Goal: Information Seeking & Learning: Find specific fact

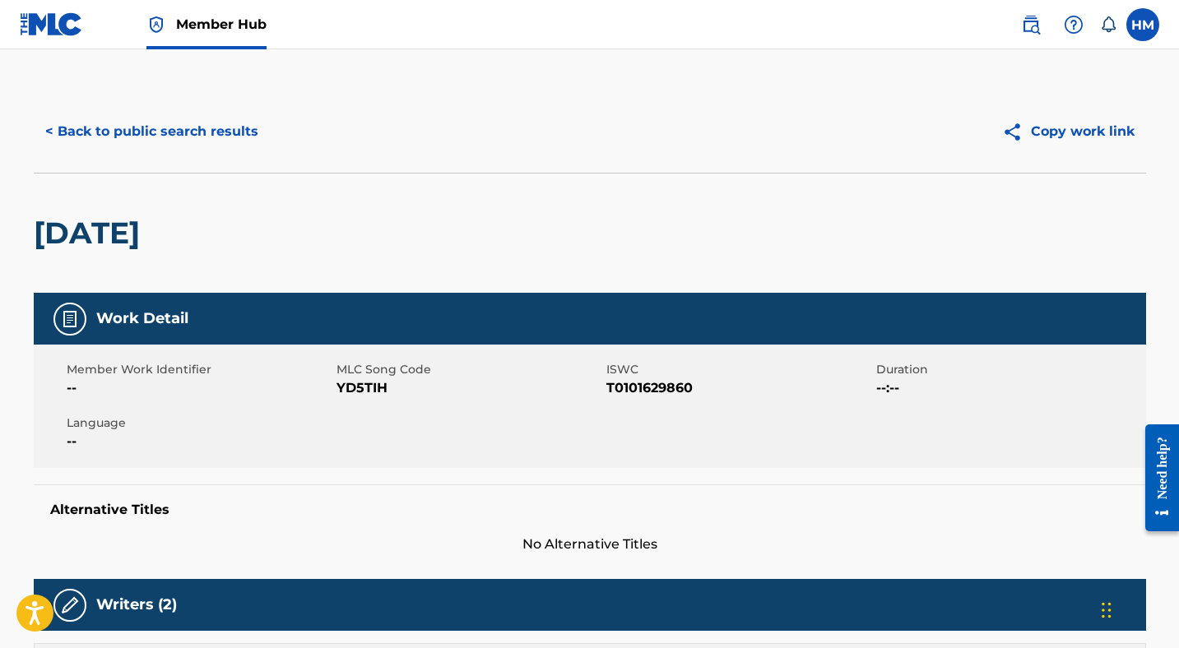
click at [34, 244] on h2 "YESTERDAY" at bounding box center [91, 233] width 114 height 37
click at [158, 133] on button "< Back to public search results" at bounding box center [152, 131] width 236 height 41
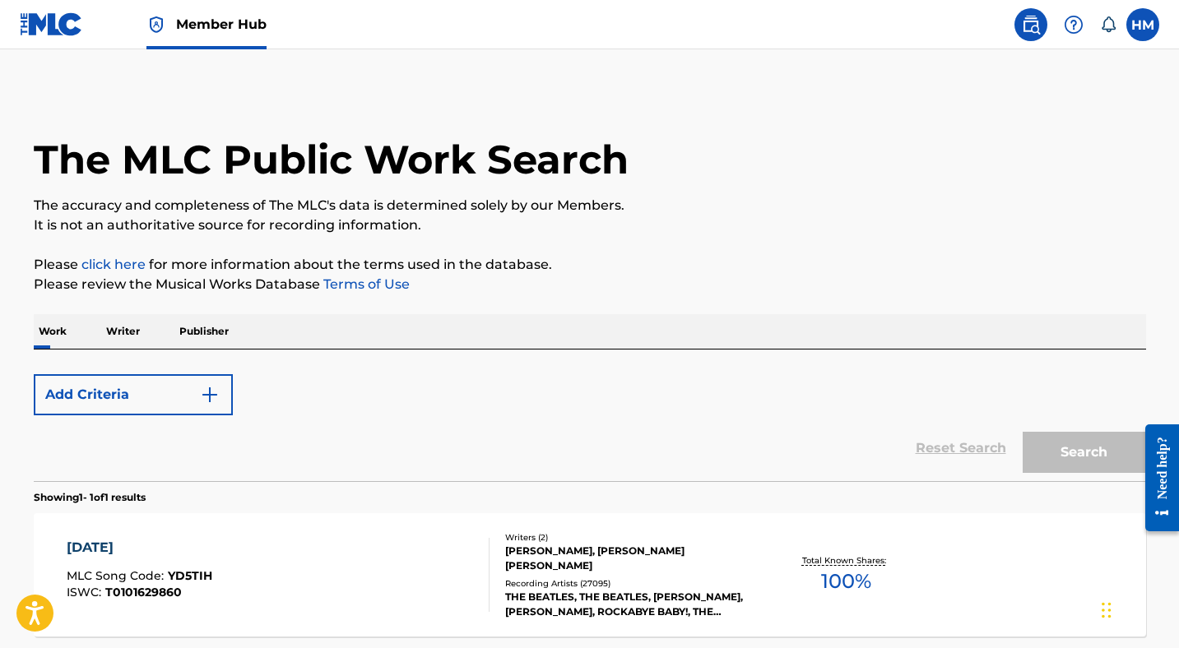
scroll to position [153, 0]
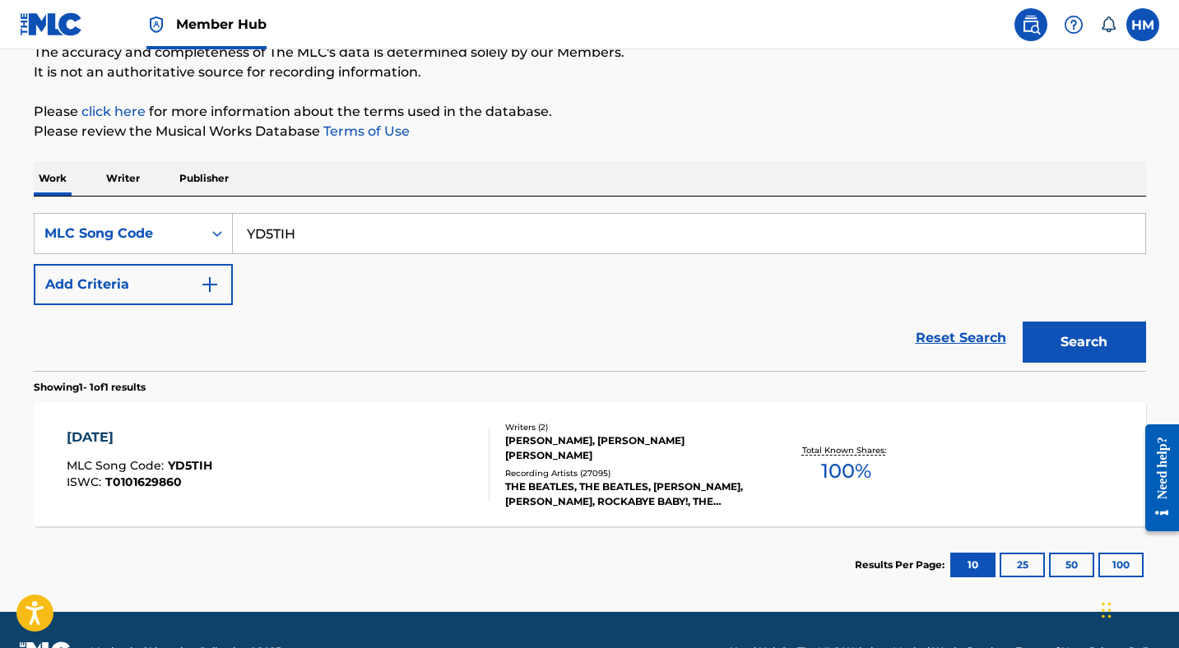
click at [322, 225] on input "YD5TIH" at bounding box center [689, 233] width 912 height 39
paste input "B55680"
type input "B55680"
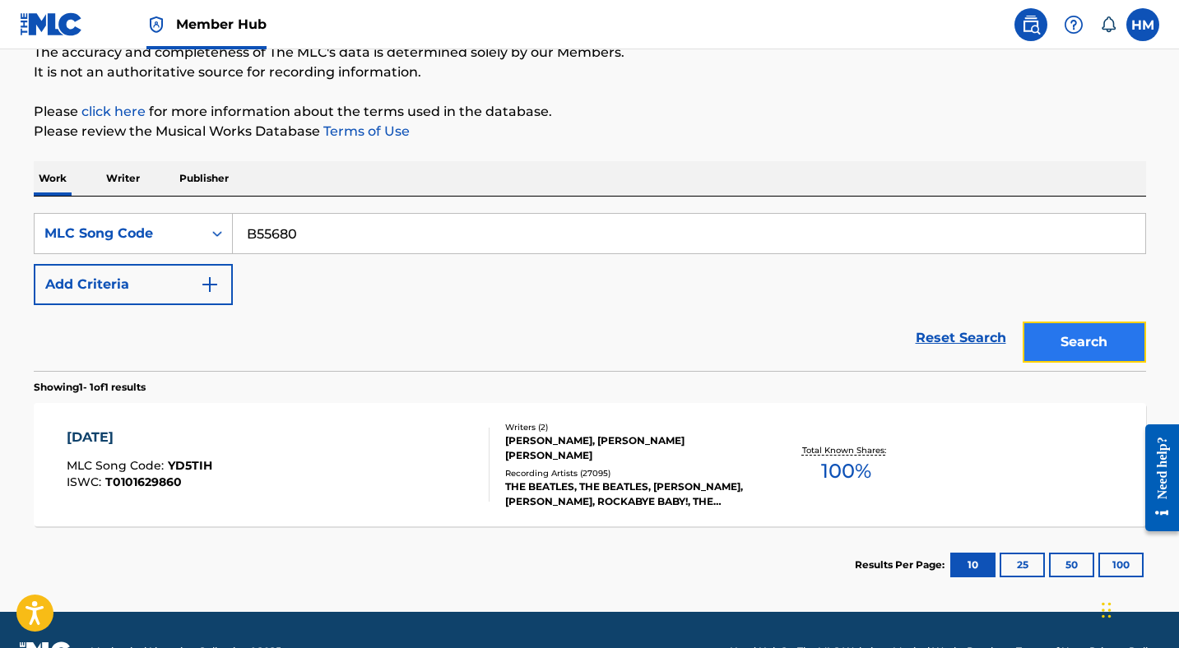
click at [1073, 334] on button "Search" at bounding box center [1084, 342] width 123 height 41
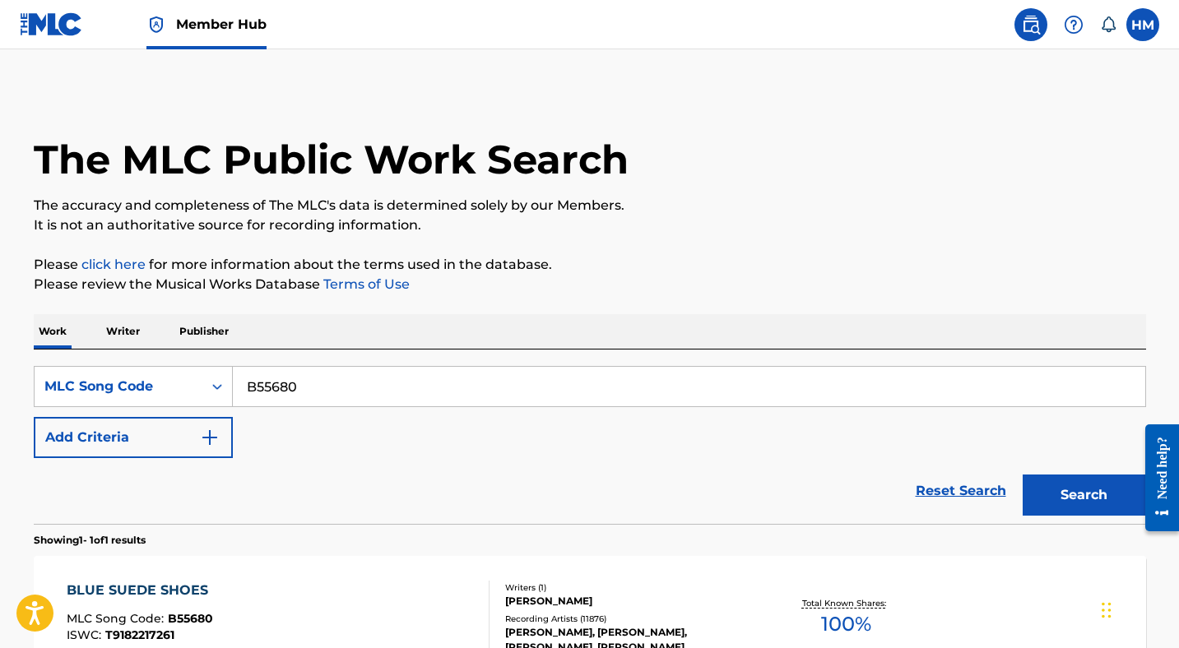
scroll to position [196, 0]
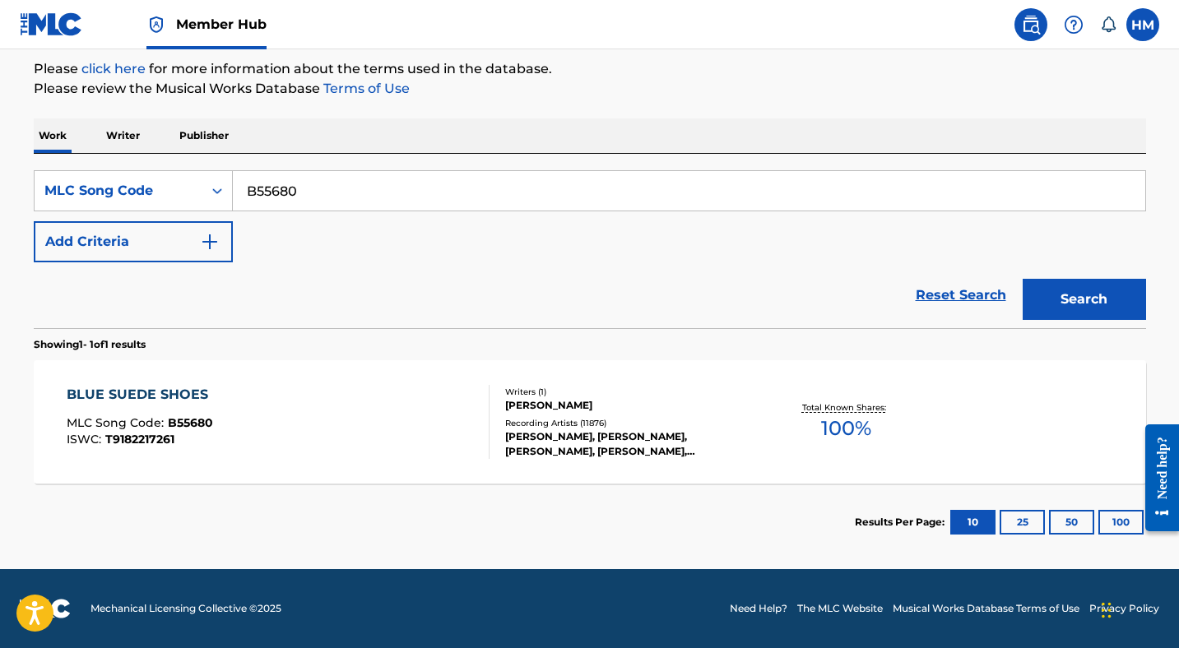
click at [157, 395] on div "BLUE SUEDE SHOES" at bounding box center [142, 395] width 150 height 20
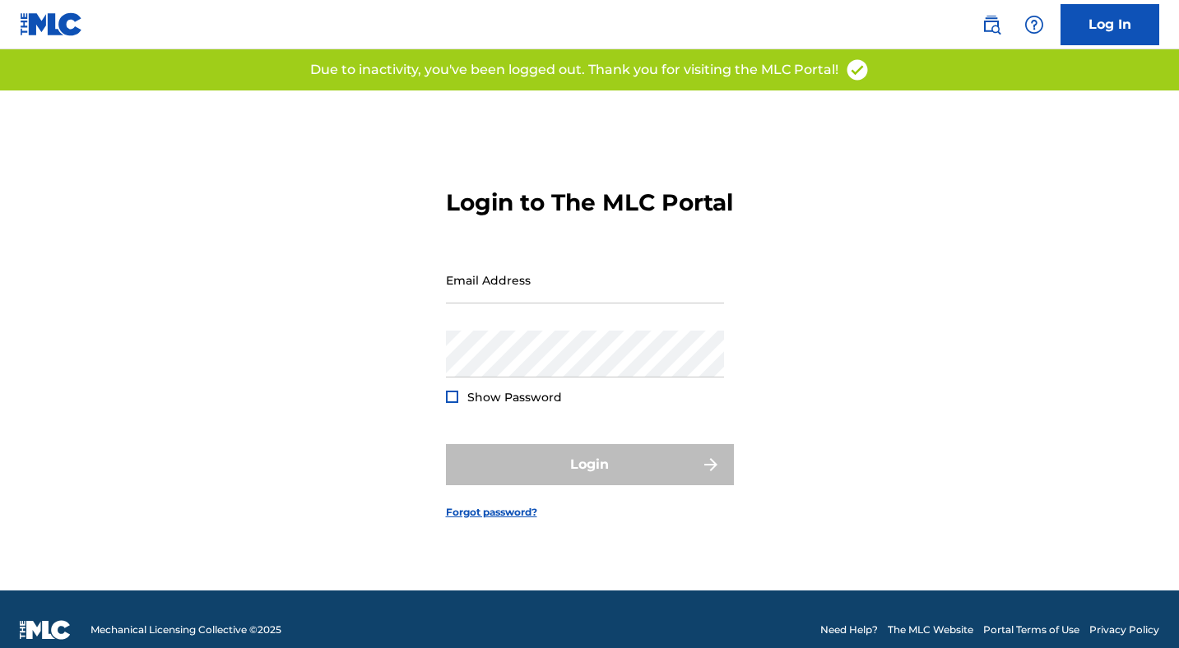
type input "[PERSON_NAME][EMAIL_ADDRESS]"
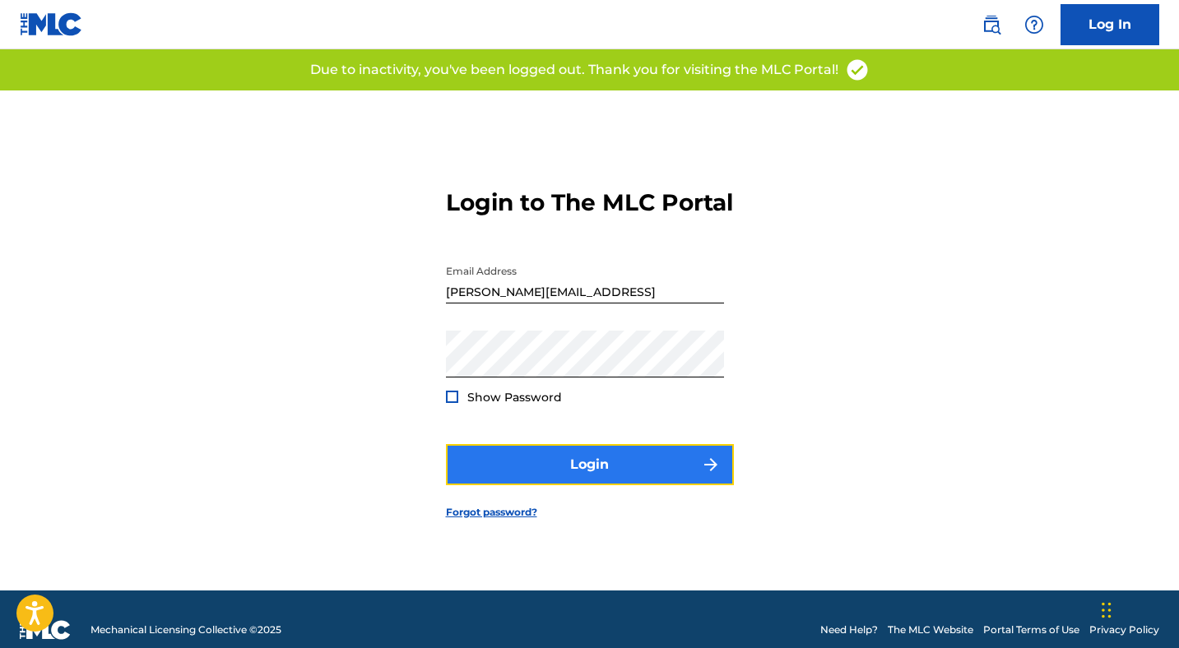
click at [590, 479] on button "Login" at bounding box center [590, 464] width 288 height 41
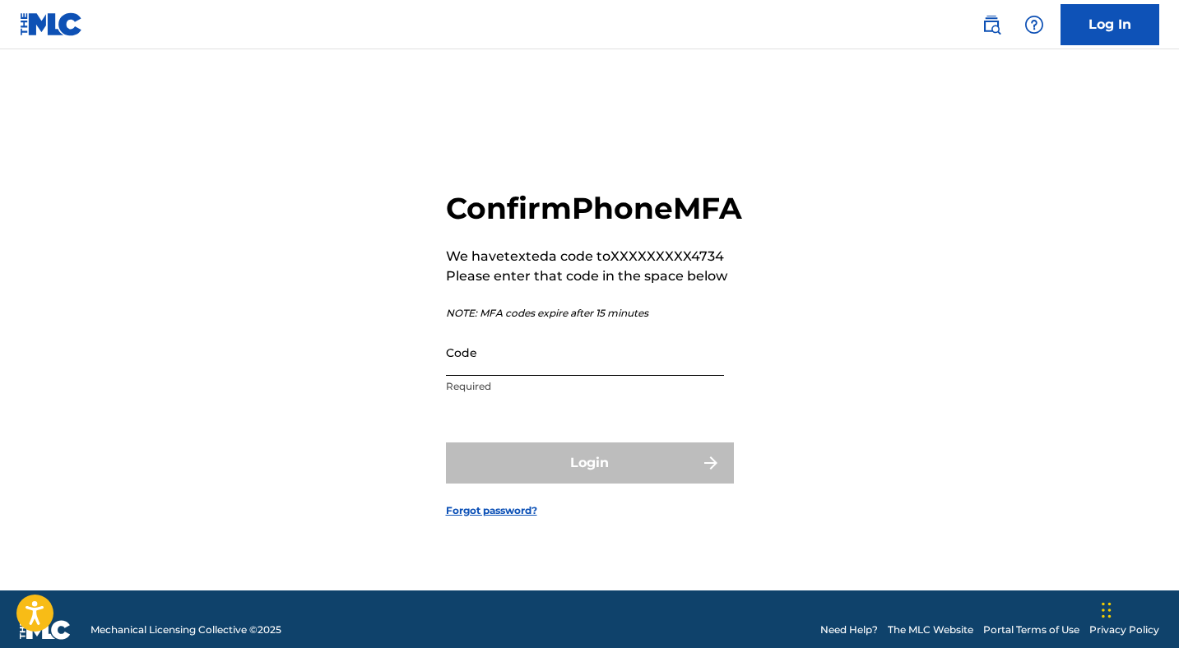
click at [557, 376] on input "Code" at bounding box center [585, 352] width 278 height 47
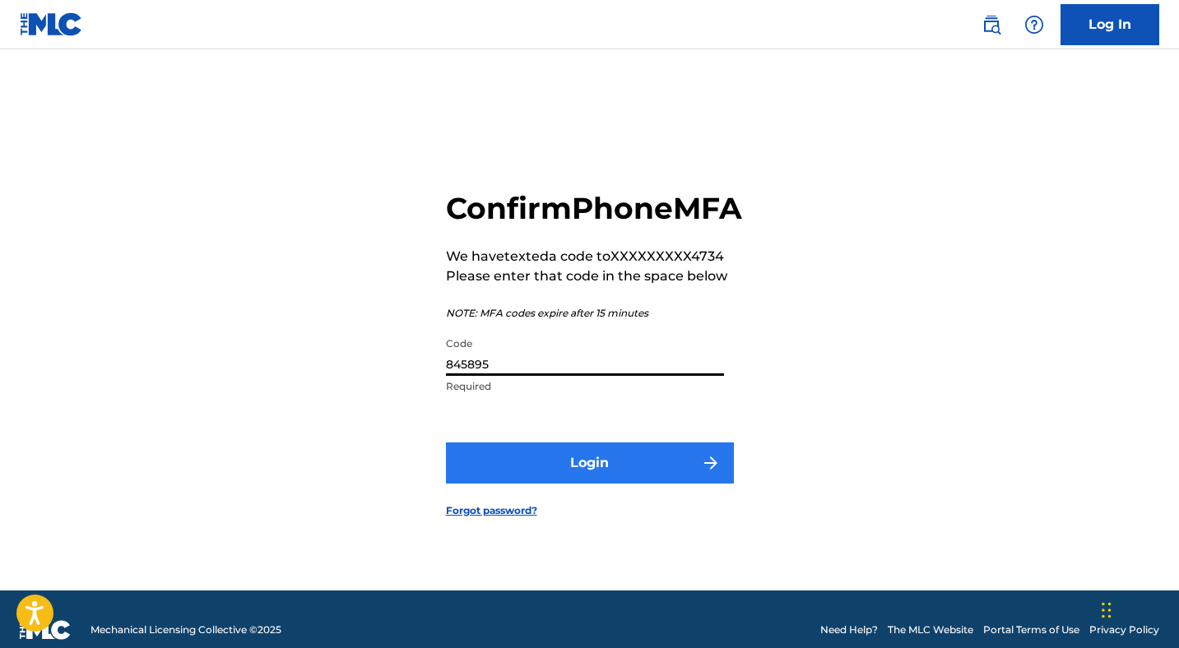
type input "845895"
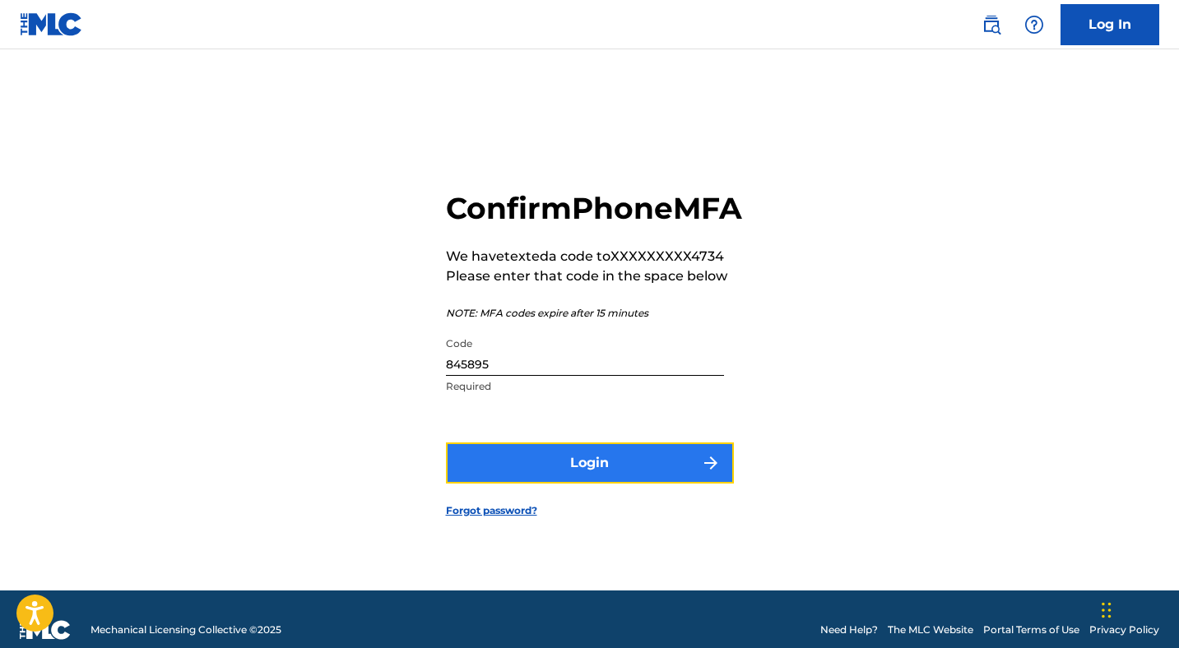
click at [572, 484] on button "Login" at bounding box center [590, 463] width 288 height 41
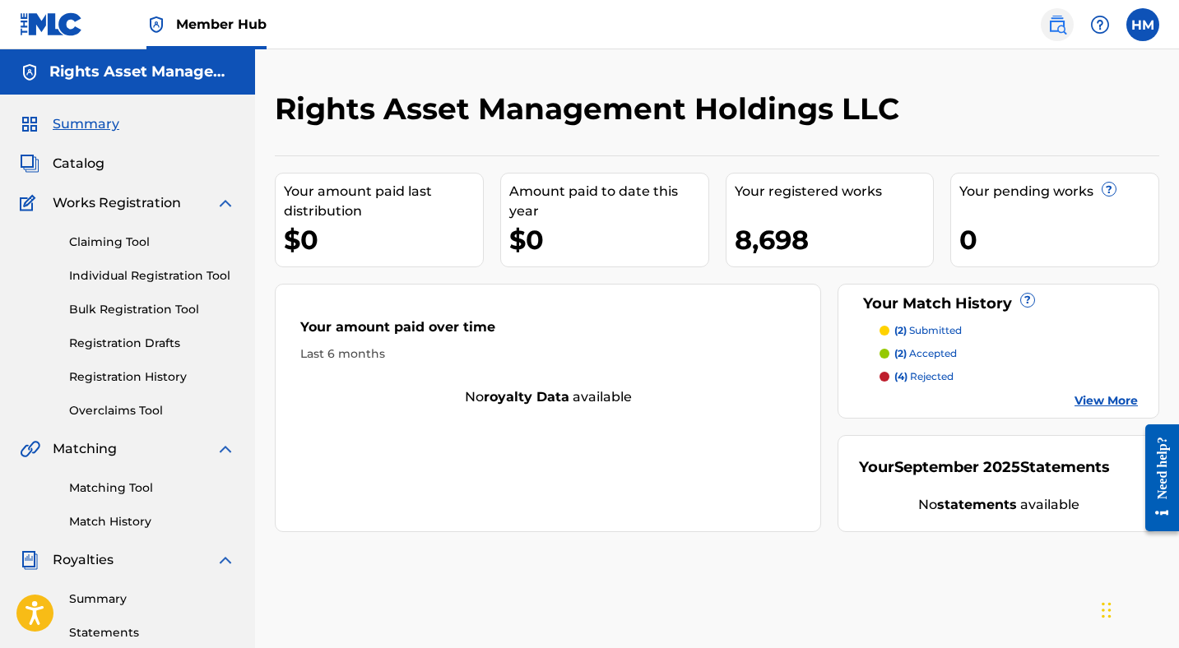
click at [1058, 26] on img at bounding box center [1057, 25] width 20 height 20
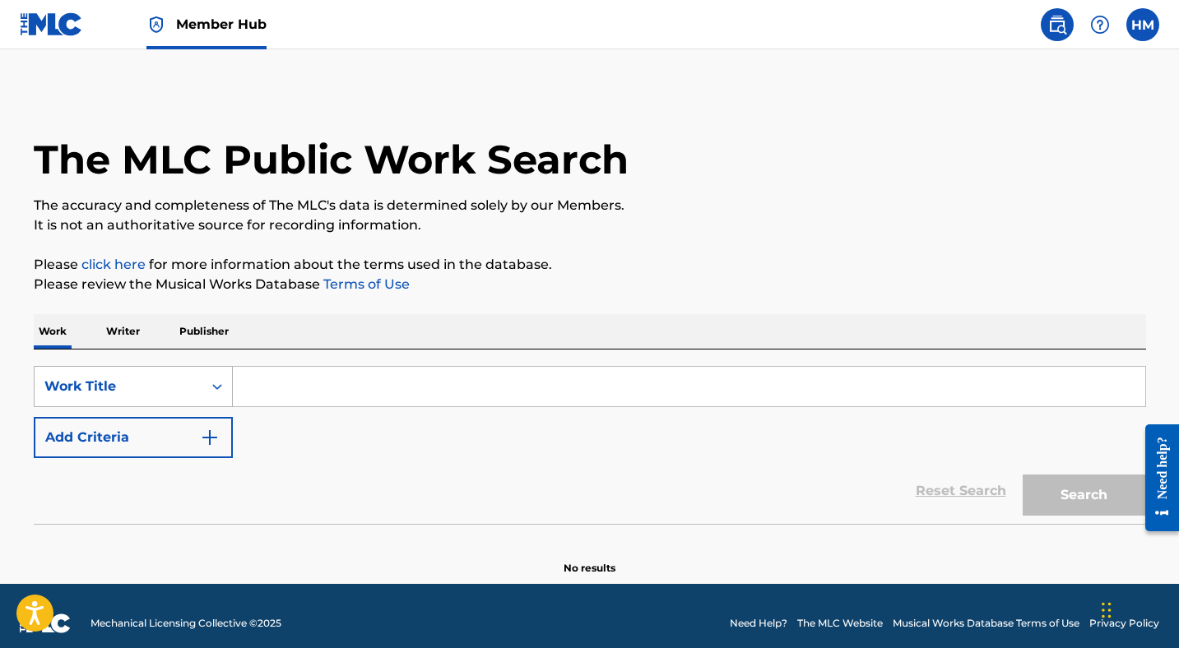
click at [123, 386] on div "Work Title" at bounding box center [118, 387] width 148 height 20
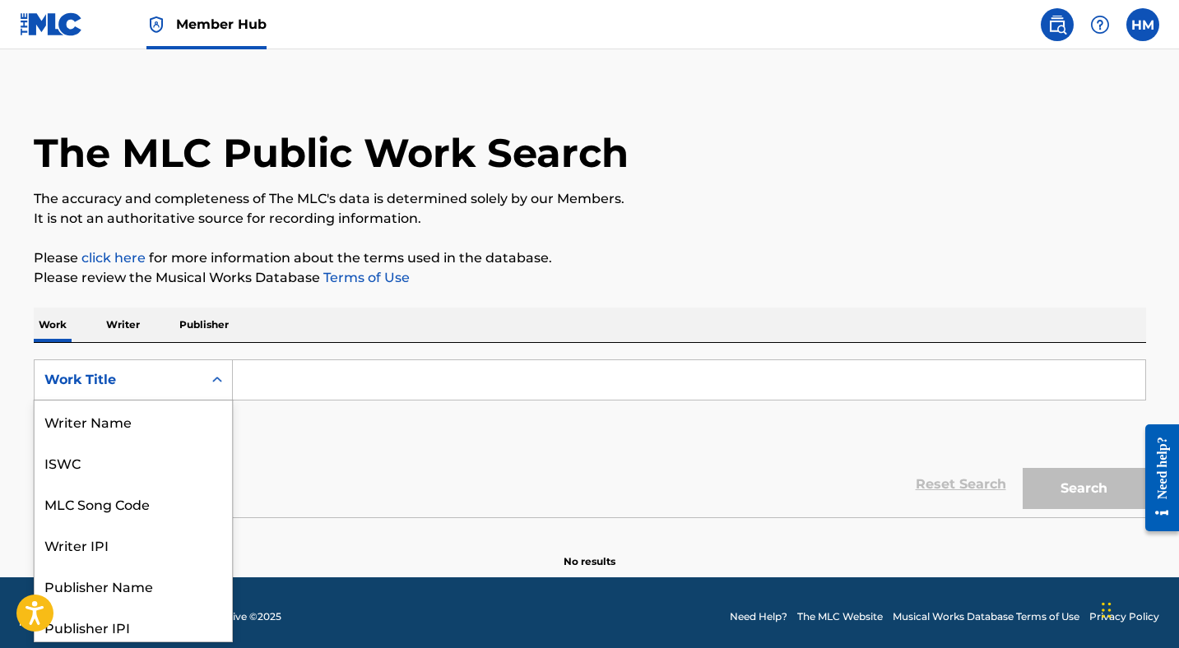
scroll to position [82, 0]
click at [132, 411] on div "MLC Song Code" at bounding box center [133, 421] width 197 height 41
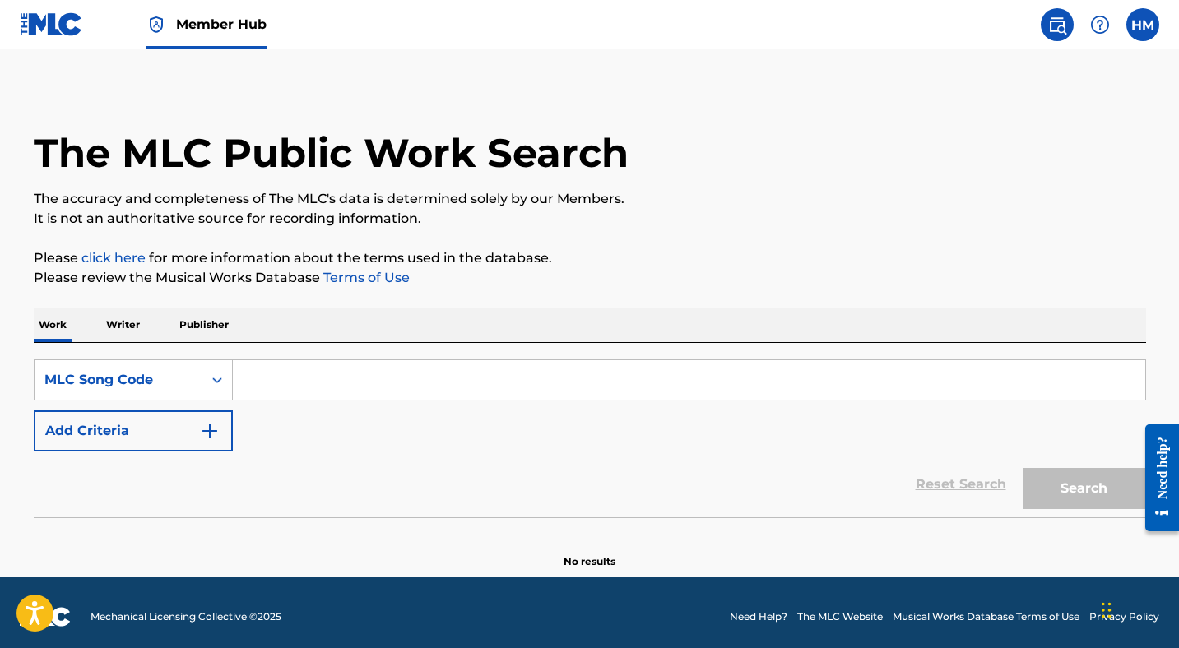
click at [266, 390] on input "Search Form" at bounding box center [689, 379] width 912 height 39
paste input "B55680"
type input "B55680"
click at [1049, 480] on button "Search" at bounding box center [1084, 488] width 123 height 41
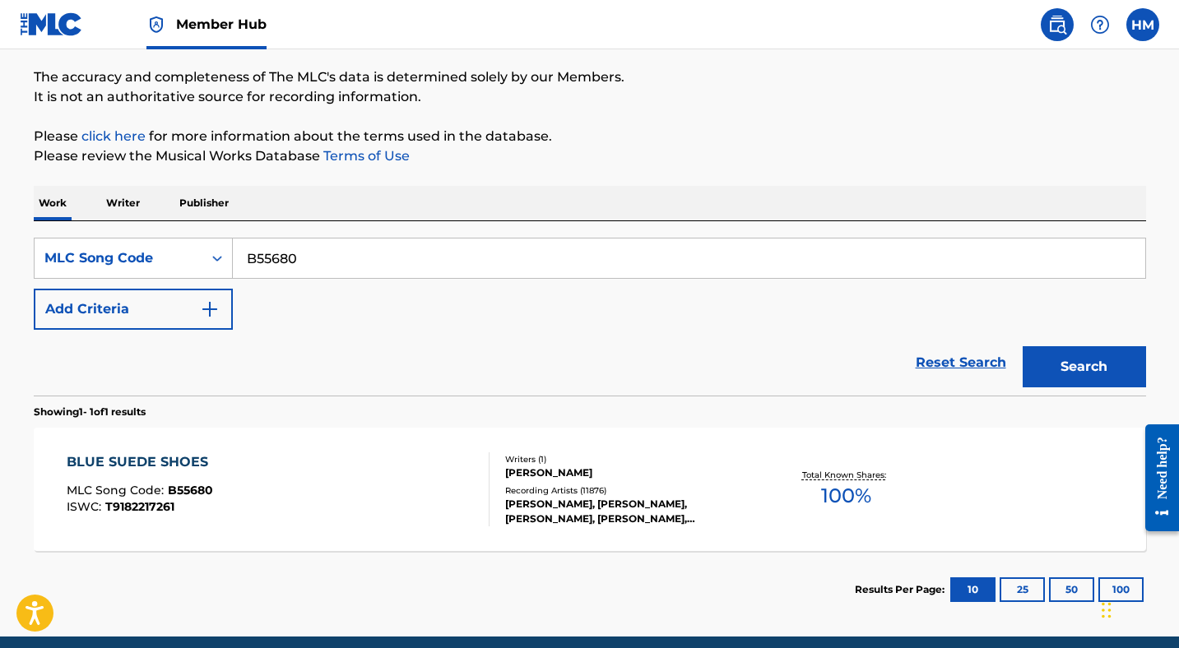
scroll to position [196, 0]
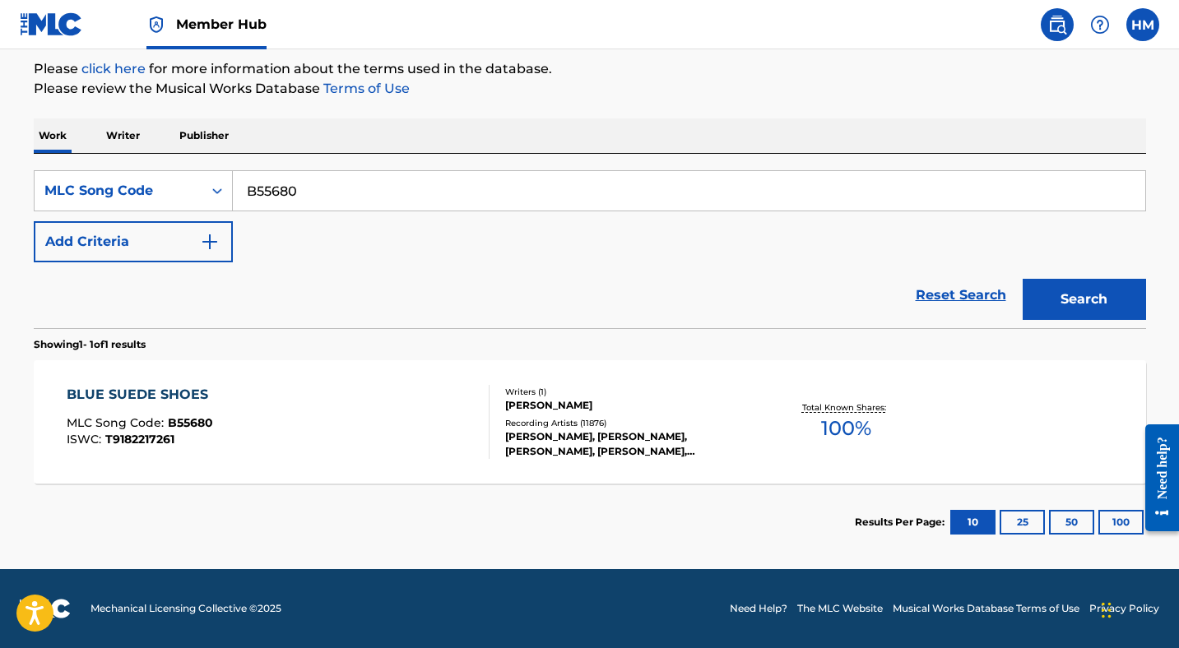
click at [133, 402] on div "BLUE SUEDE SHOES" at bounding box center [142, 395] width 150 height 20
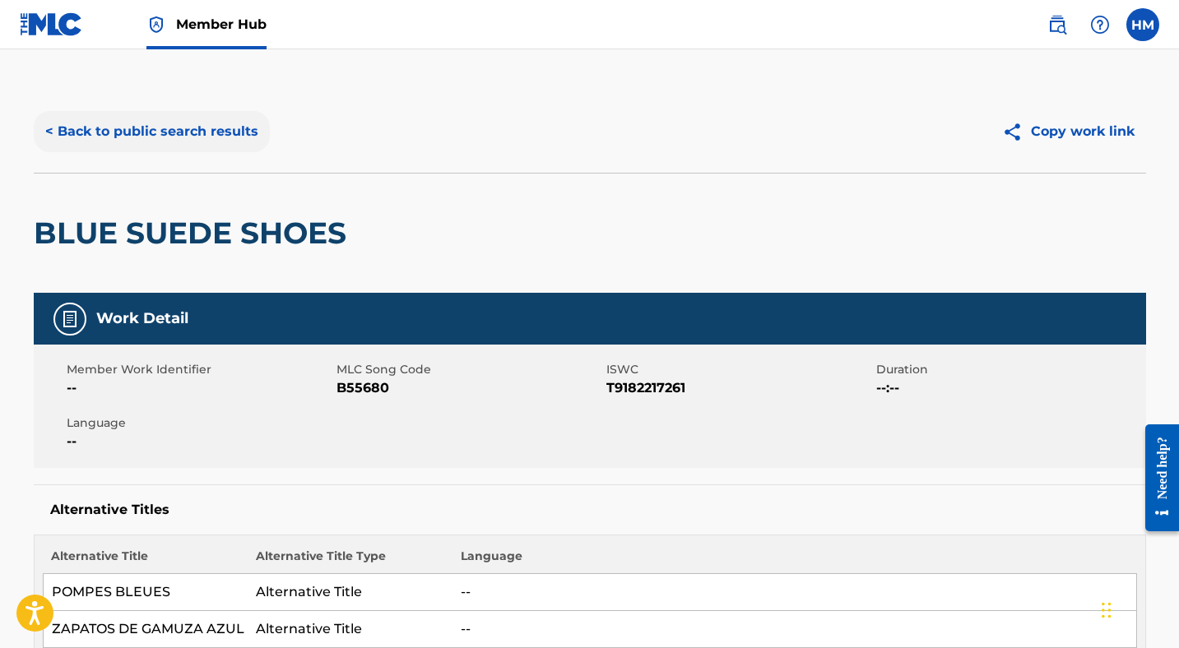
click at [149, 128] on button "< Back to public search results" at bounding box center [152, 131] width 236 height 41
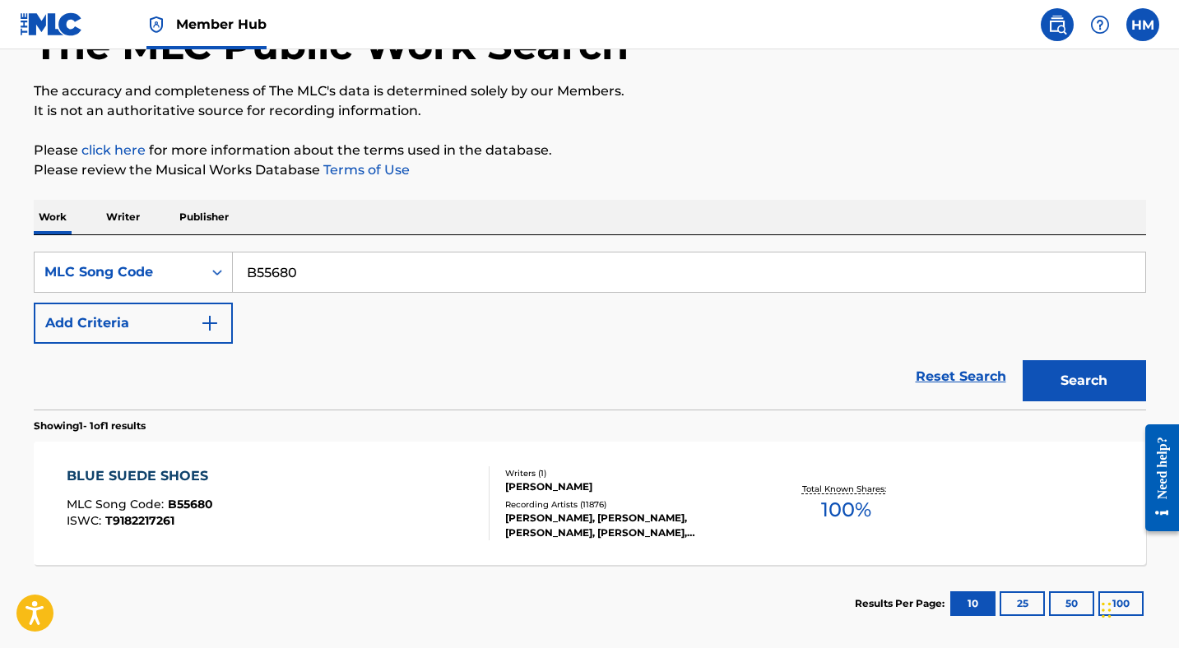
scroll to position [90, 0]
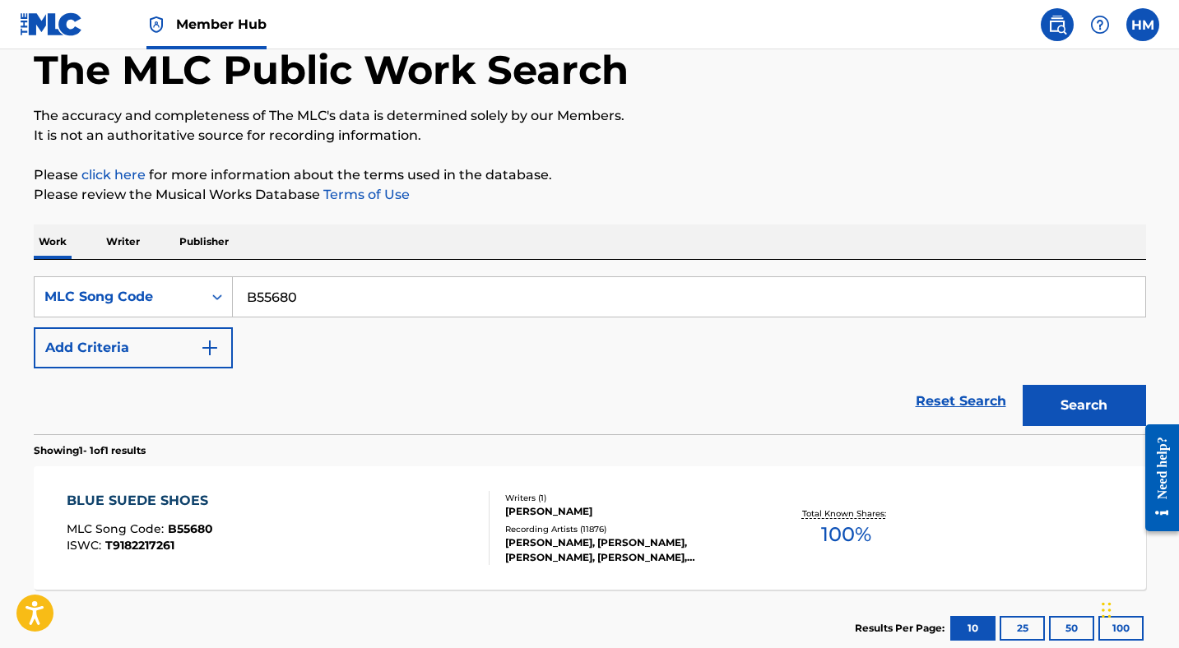
click at [327, 285] on input "B55680" at bounding box center [689, 296] width 912 height 39
paste input "7964275"
click at [1043, 408] on button "Search" at bounding box center [1084, 405] width 123 height 41
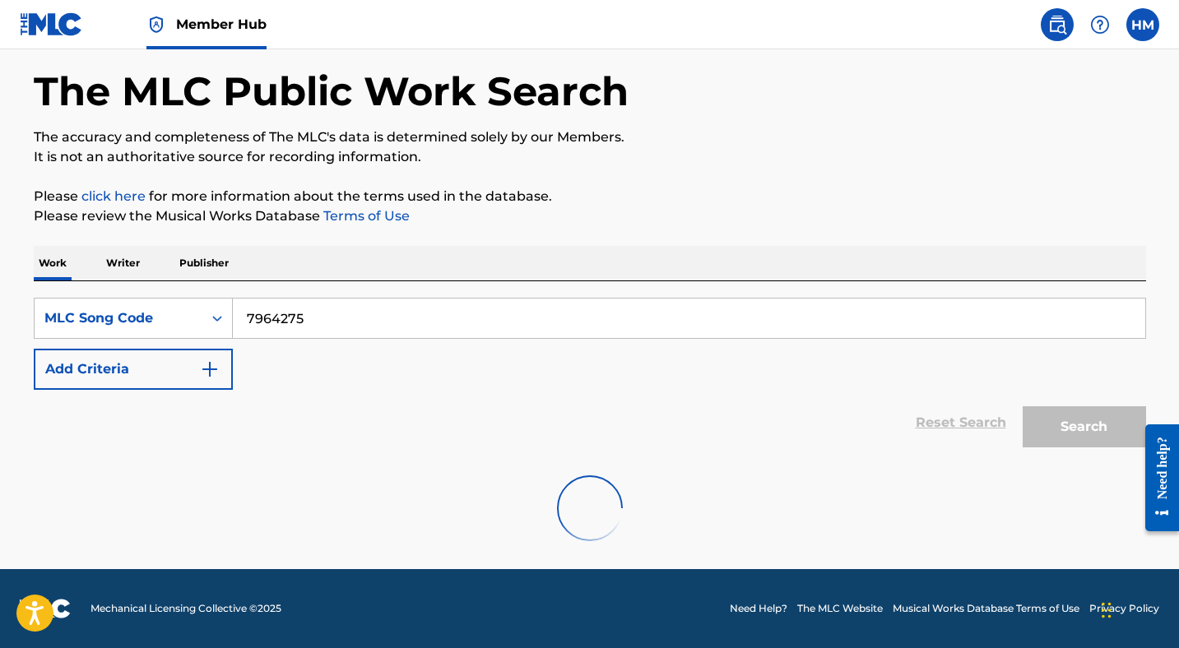
scroll to position [15, 0]
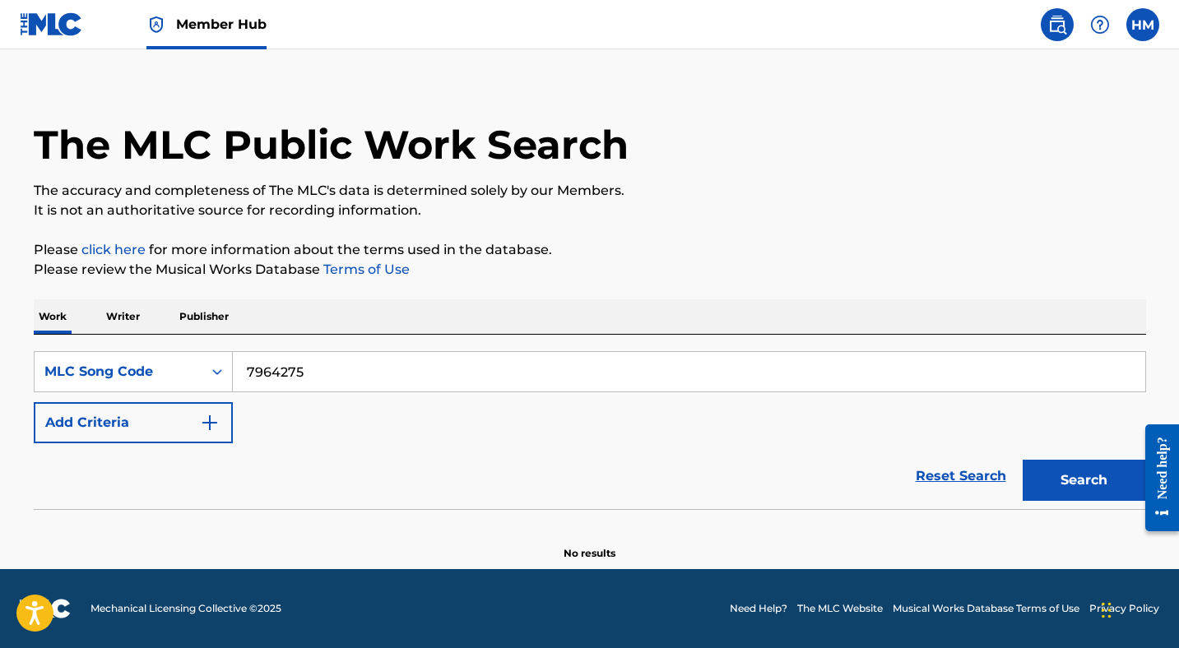
click at [285, 372] on input "7964275" at bounding box center [689, 371] width 912 height 39
paste input "T03920"
type input "T03920"
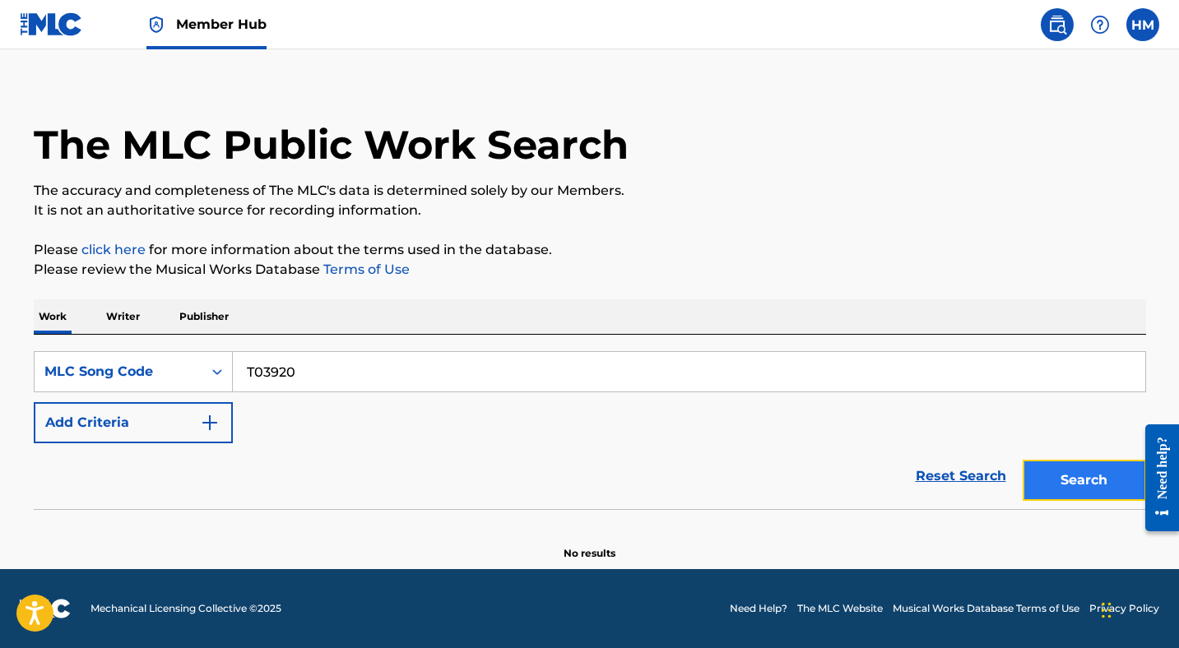
click at [1063, 485] on button "Search" at bounding box center [1084, 480] width 123 height 41
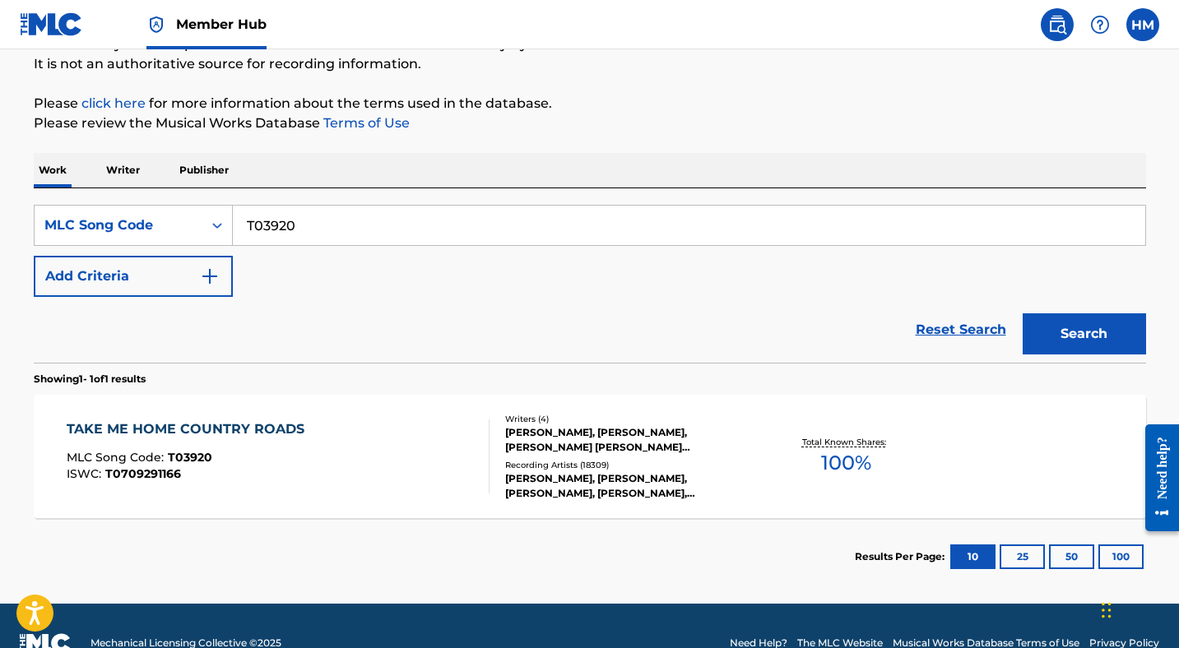
scroll to position [196, 0]
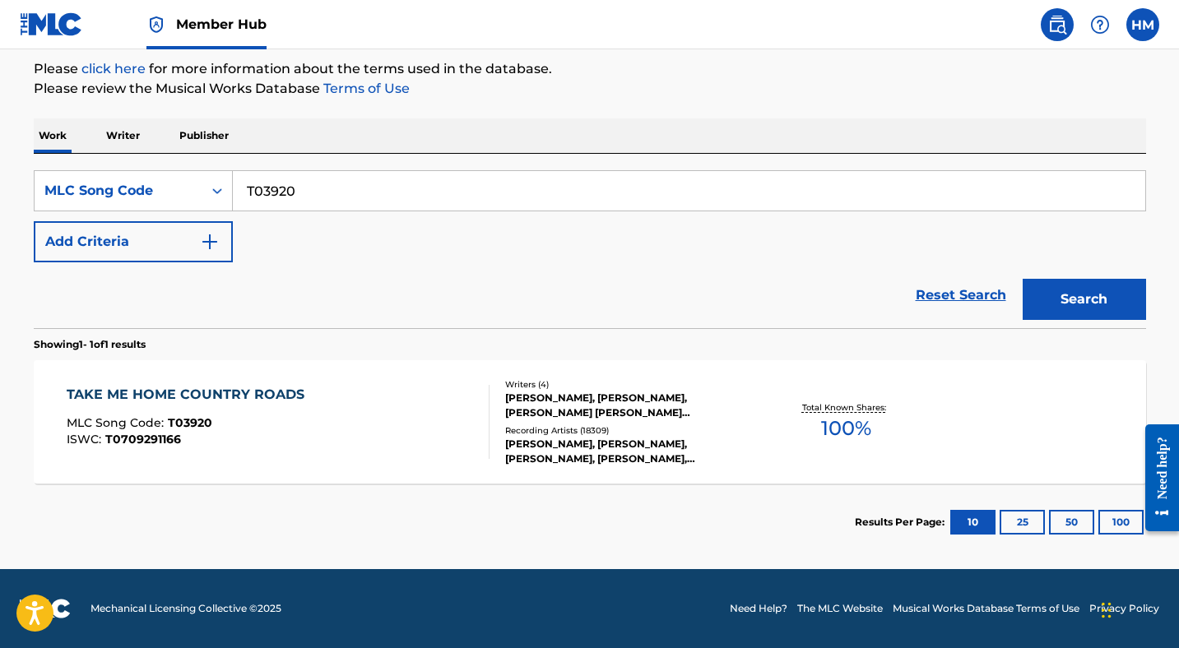
click at [222, 382] on div "TAKE ME HOME COUNTRY ROADS MLC Song Code : T03920 ISWC : T0709291166 Writers ( …" at bounding box center [590, 421] width 1112 height 123
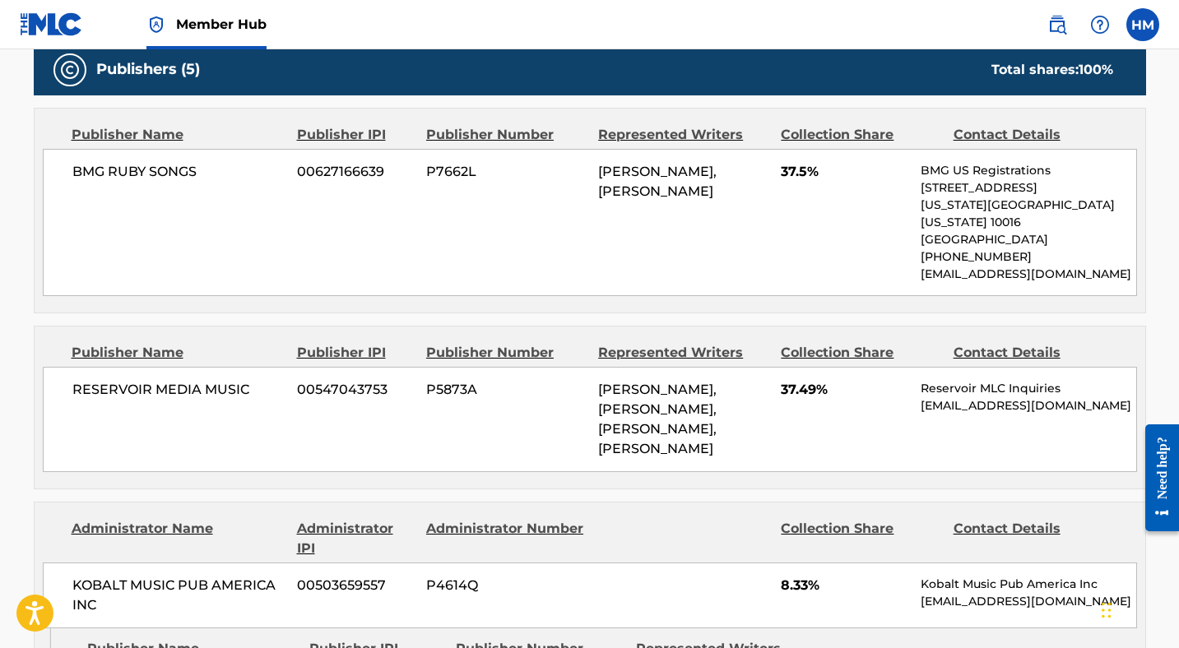
scroll to position [3780, 0]
